Goal: Information Seeking & Learning: Learn about a topic

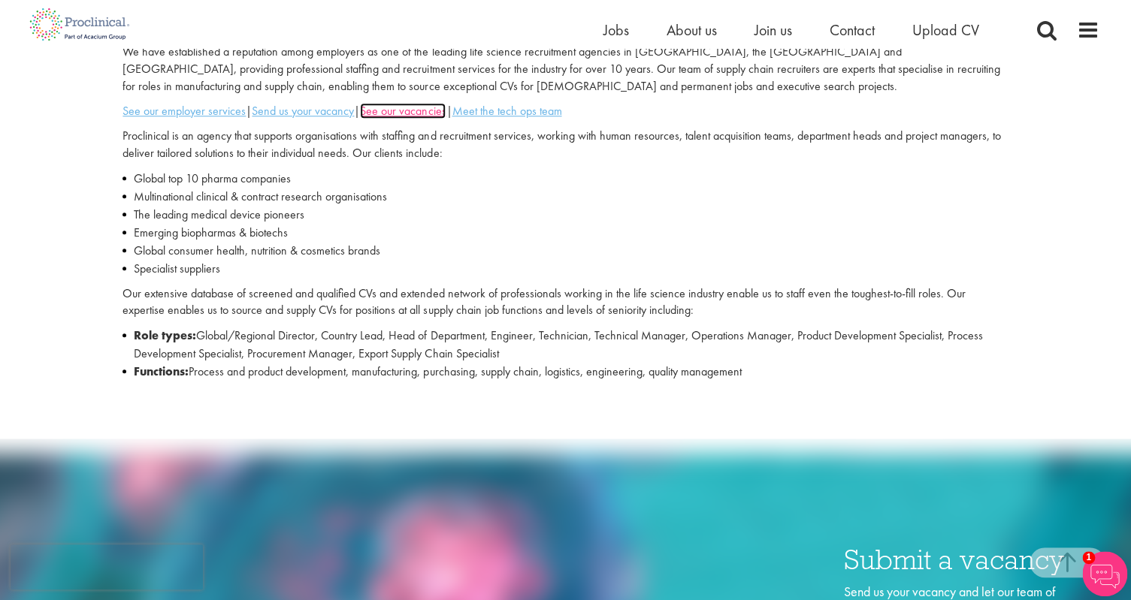
click at [425, 113] on u "See our vacancies" at bounding box center [403, 111] width 86 height 16
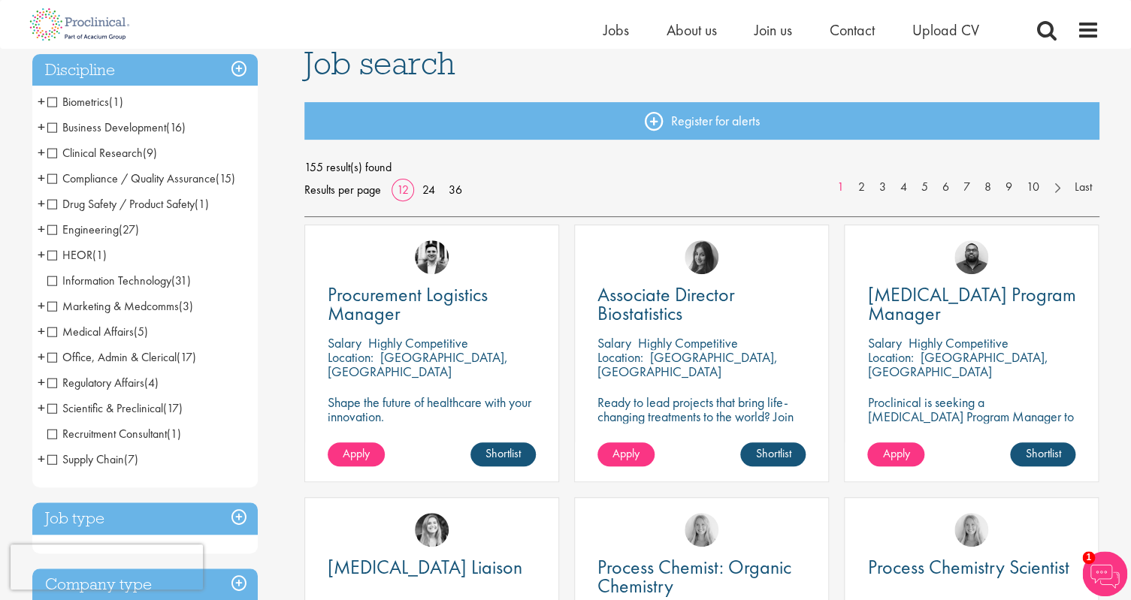
scroll to position [75, 0]
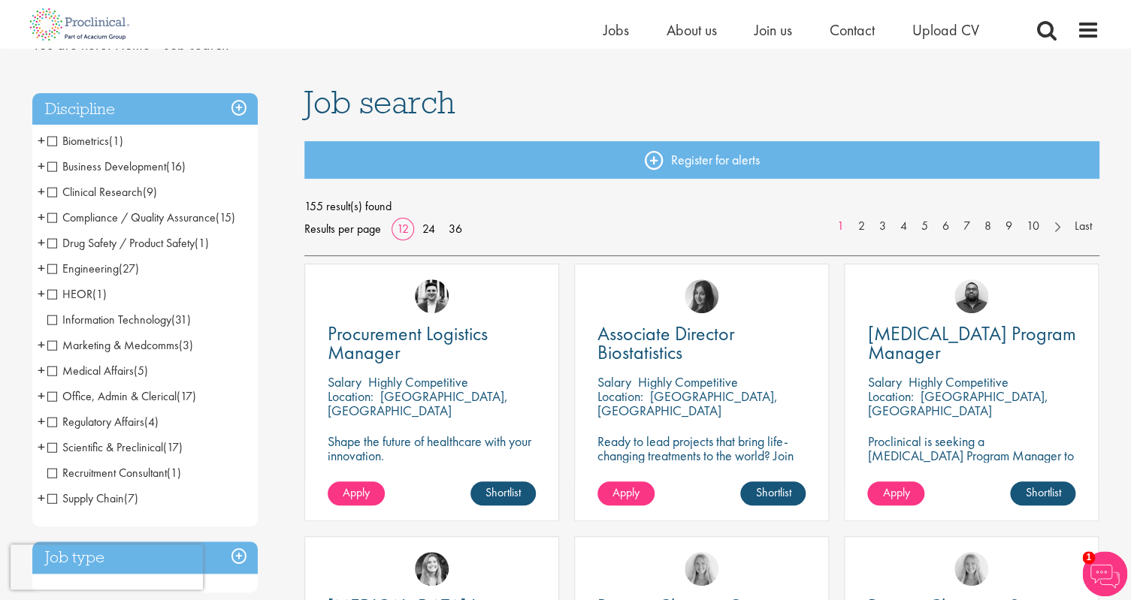
click at [53, 499] on span "Supply Chain" at bounding box center [85, 499] width 77 height 16
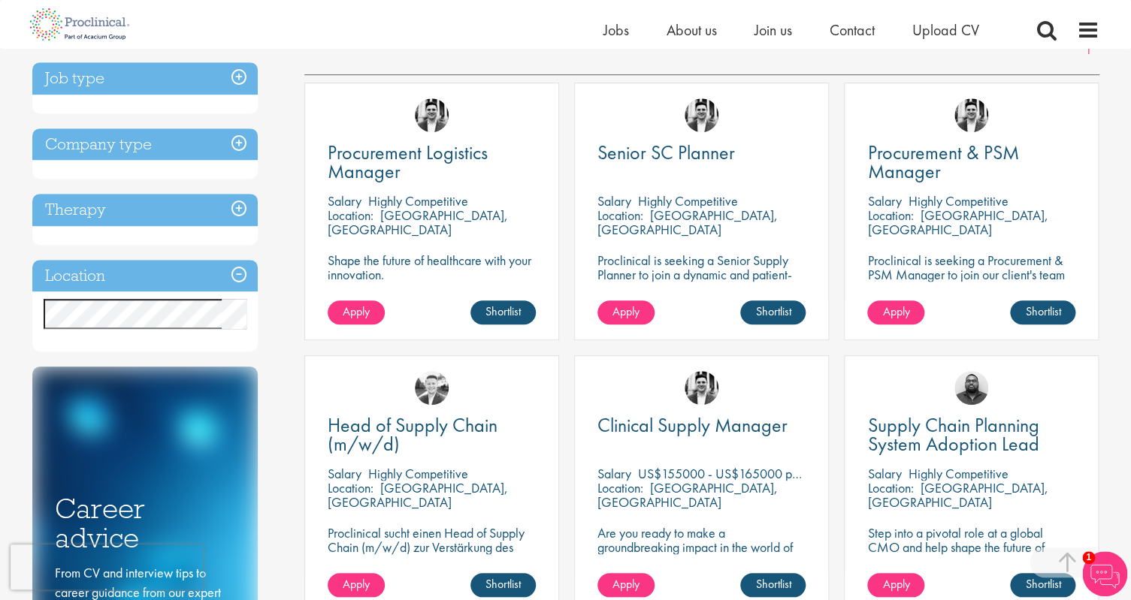
scroll to position [225, 0]
